Goal: Find specific page/section: Find specific page/section

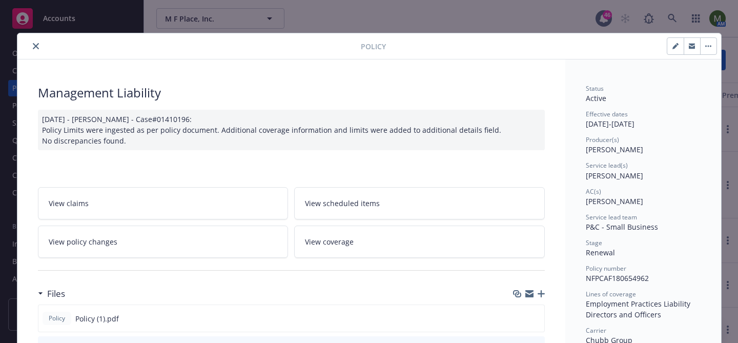
click at [36, 47] on icon "close" at bounding box center [36, 46] width 6 height 6
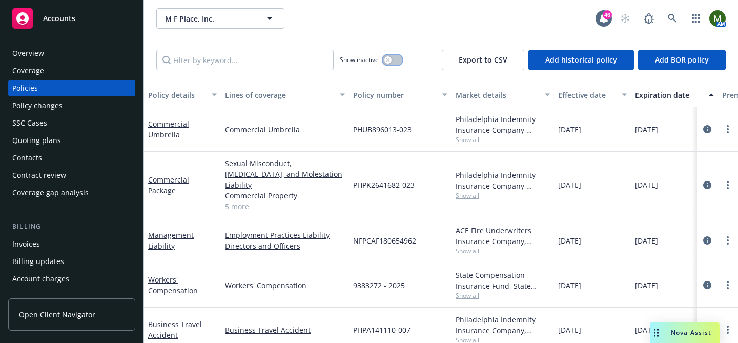
click at [396, 60] on button "button" at bounding box center [392, 60] width 19 height 10
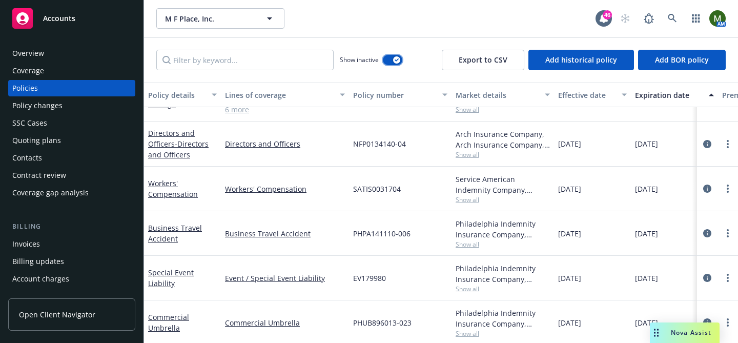
scroll to position [1578, 0]
